Goal: Navigation & Orientation: Find specific page/section

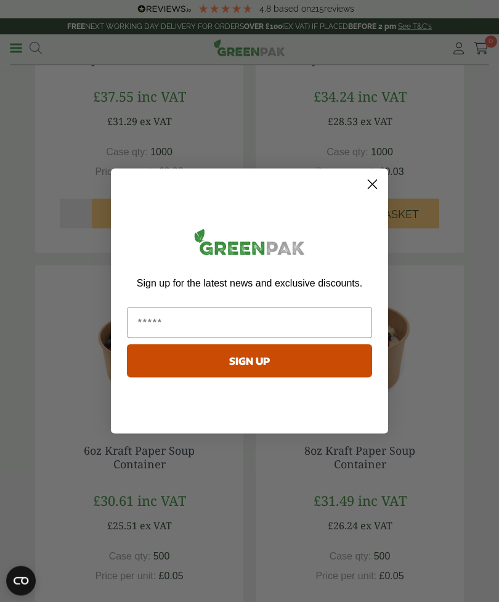
scroll to position [1222, 0]
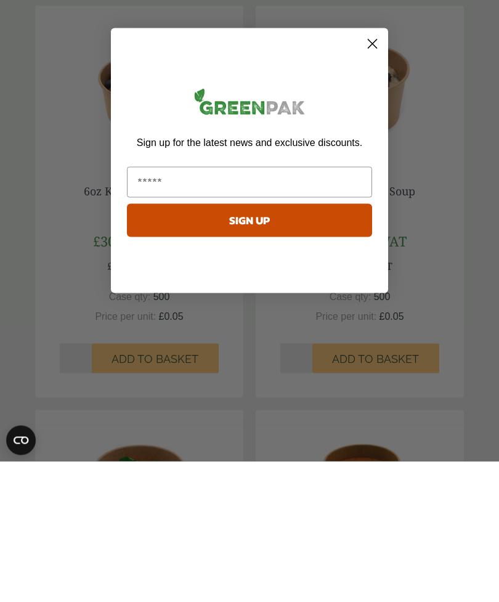
click at [374, 180] on icon "Close dialog" at bounding box center [372, 184] width 9 height 9
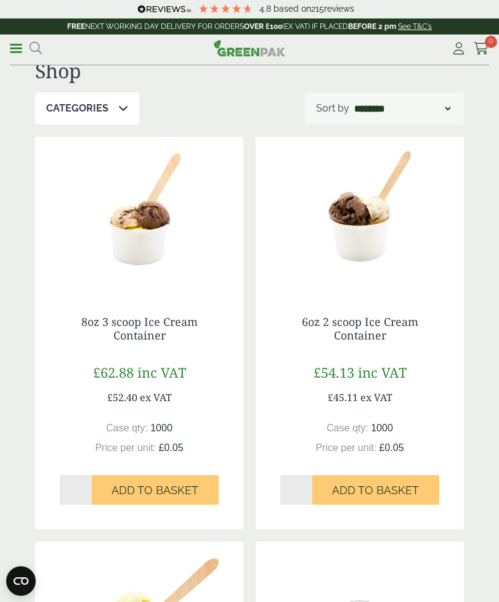
scroll to position [0, 0]
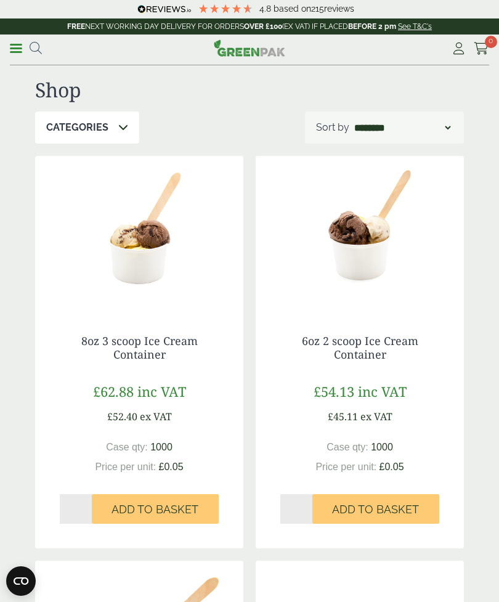
click at [10, 53] on link "Menu" at bounding box center [16, 47] width 12 height 12
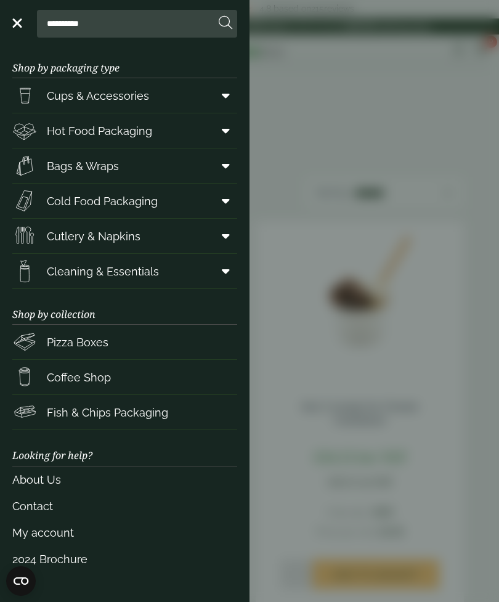
click at [35, 96] on img at bounding box center [24, 95] width 25 height 25
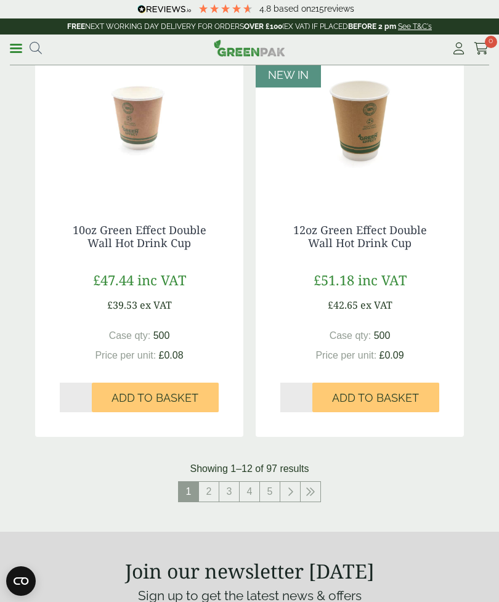
scroll to position [2140, 0]
click at [201, 486] on link "2" at bounding box center [209, 492] width 20 height 20
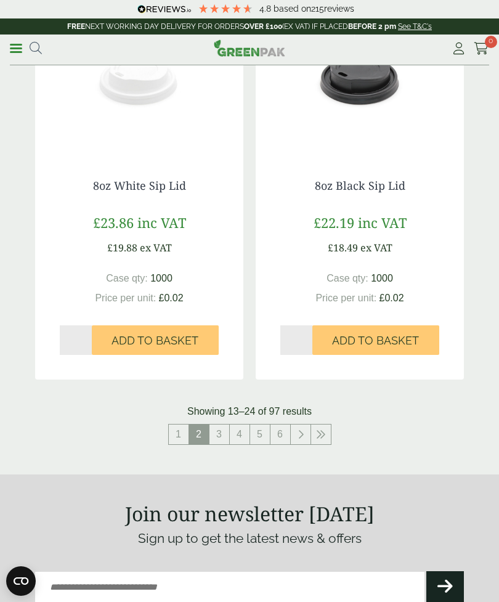
scroll to position [2199, 0]
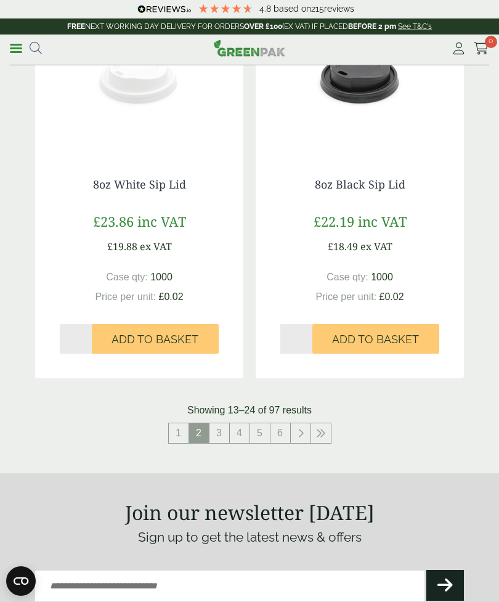
click at [221, 423] on link "3" at bounding box center [219, 433] width 20 height 20
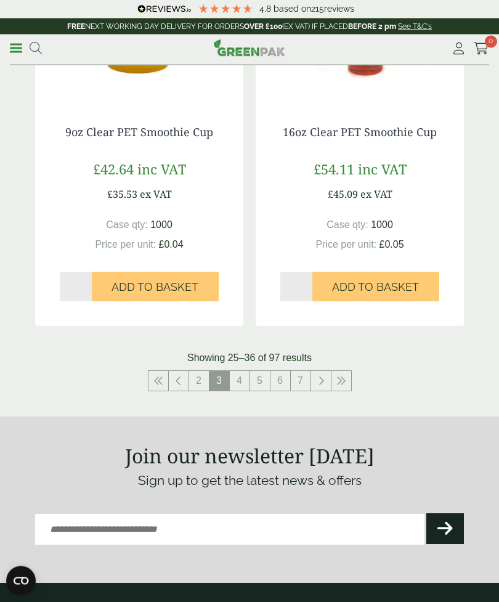
click at [243, 374] on link "4" at bounding box center [240, 381] width 20 height 20
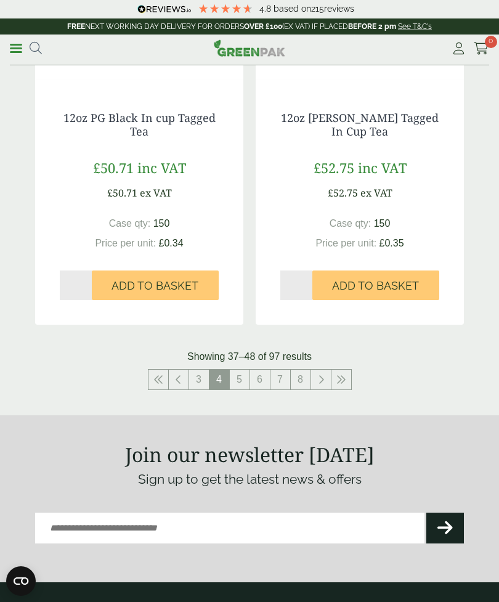
scroll to position [2287, 0]
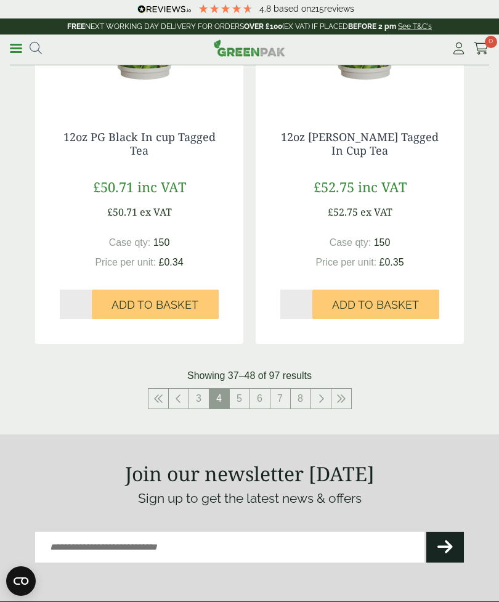
click at [239, 394] on link "5" at bounding box center [240, 399] width 20 height 20
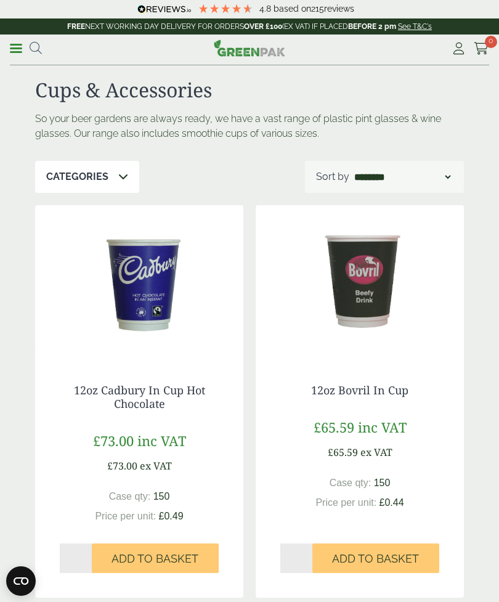
scroll to position [2326, 0]
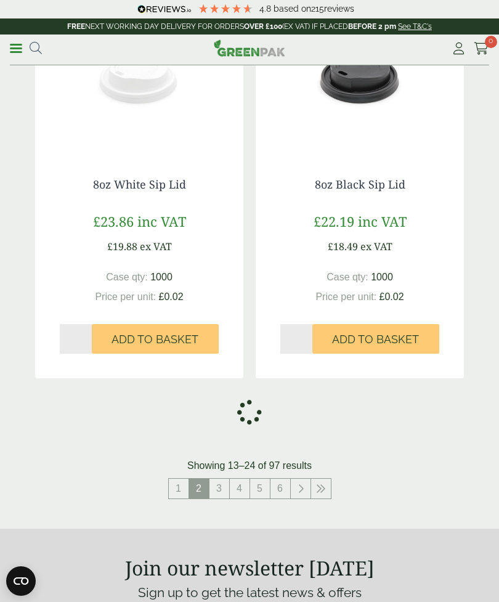
scroll to position [2180, 0]
